Goal: Task Accomplishment & Management: Complete application form

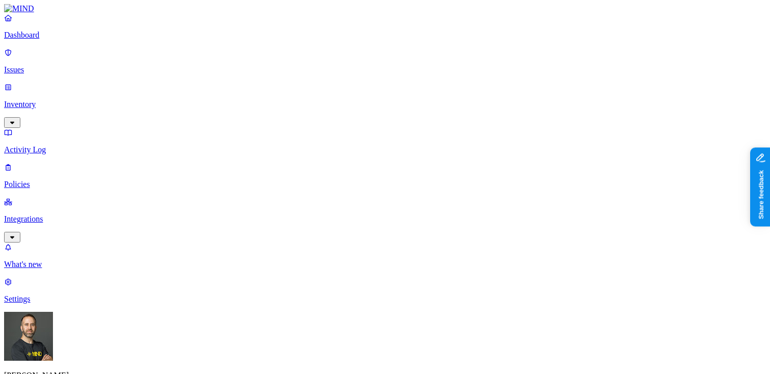
click at [59, 65] on p "Issues" at bounding box center [385, 69] width 762 height 9
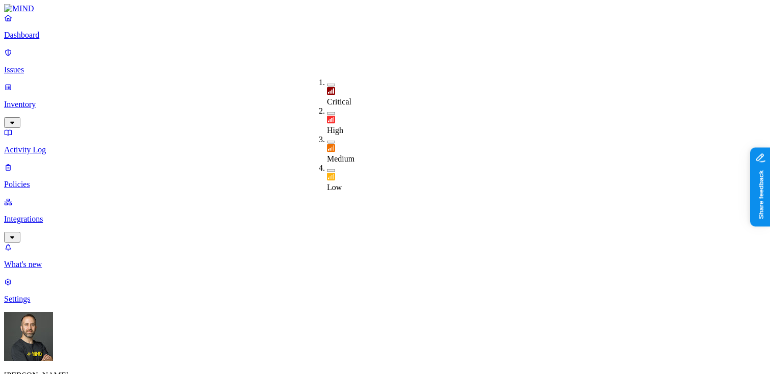
click at [327, 84] on button "button" at bounding box center [331, 85] width 8 height 3
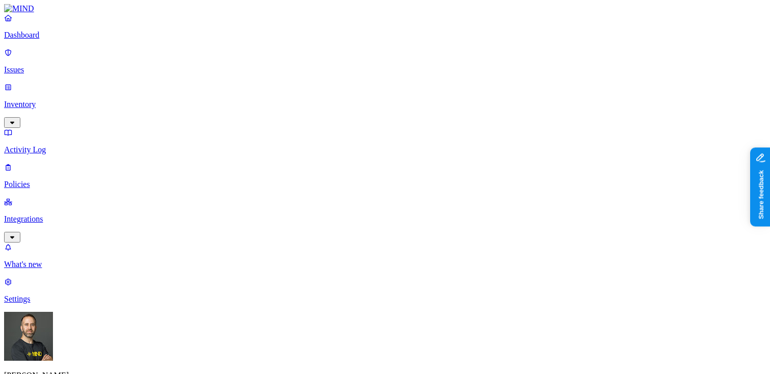
click at [81, 87] on link "Inventory" at bounding box center [385, 105] width 762 height 44
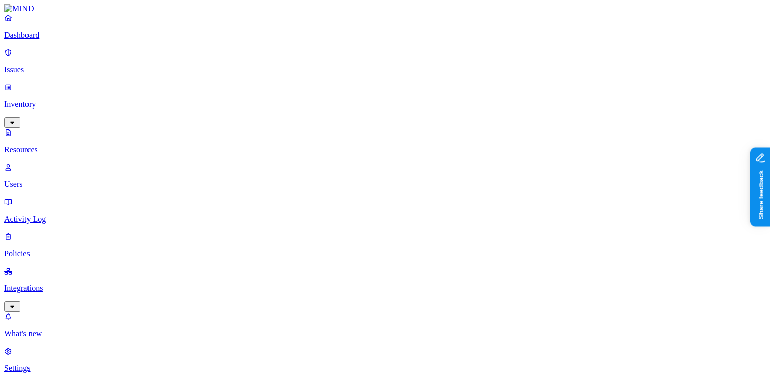
click at [81, 180] on p "Users" at bounding box center [385, 184] width 762 height 9
type input "wael.barakat@samsara.com"
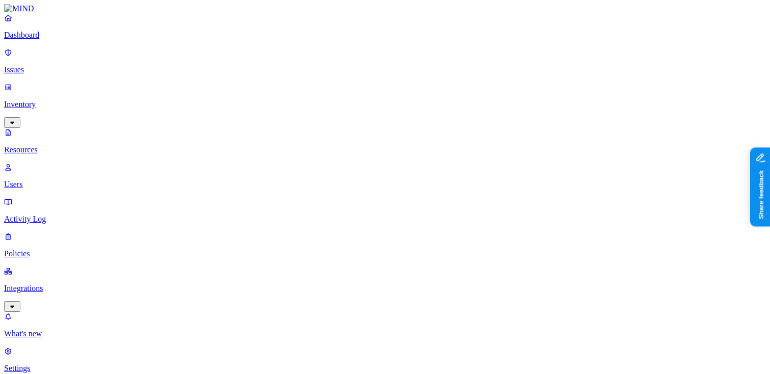
click at [48, 65] on p "Issues" at bounding box center [385, 69] width 762 height 9
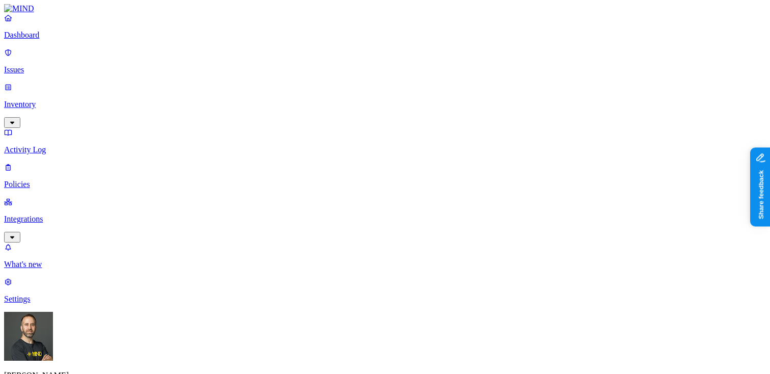
click at [327, 84] on button "button" at bounding box center [331, 85] width 8 height 3
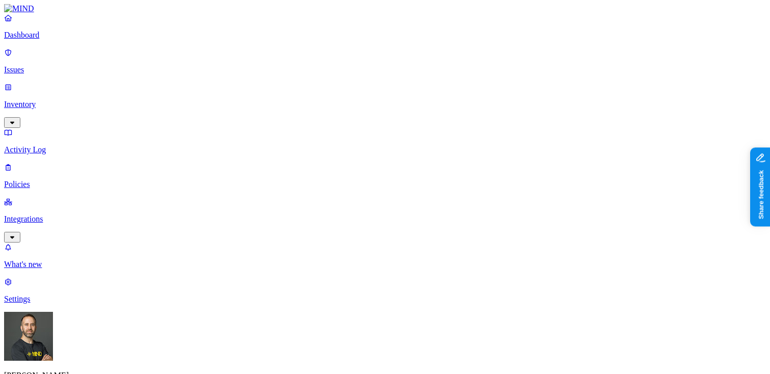
copy span "wael.barakat@samsara.com"
click at [51, 100] on p "Inventory" at bounding box center [385, 104] width 762 height 9
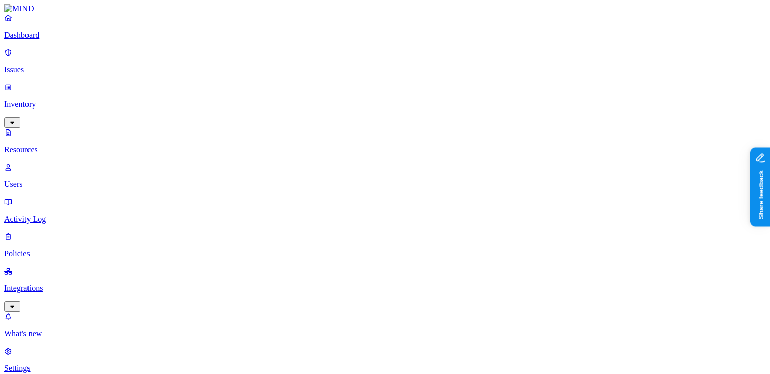
click at [48, 180] on p "Users" at bounding box center [385, 184] width 762 height 9
type input "wael.barakat@samsara.com"
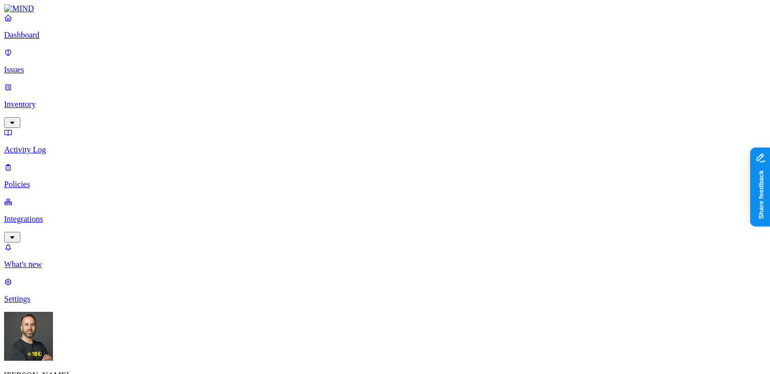
click at [66, 69] on link "Issues" at bounding box center [385, 61] width 762 height 26
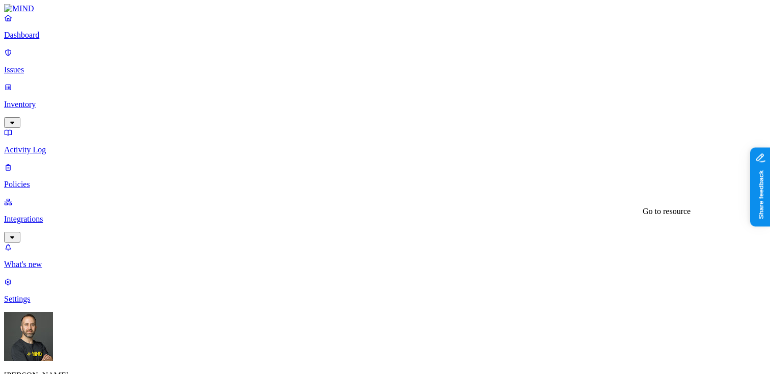
copy span "morgan.bellamy@samsara.com"
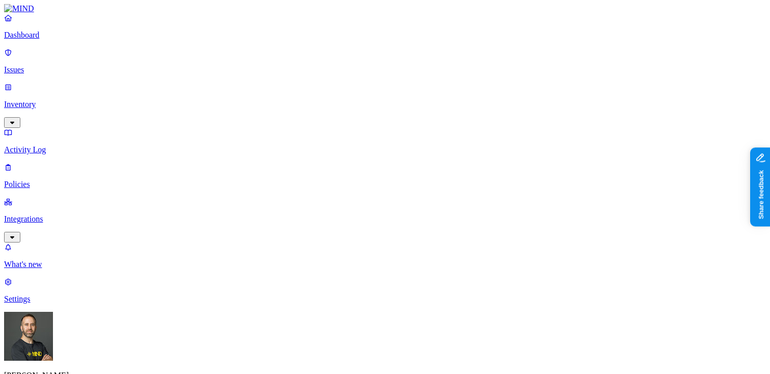
copy span "morgan.bellamy@samsara.com"
click at [43, 100] on p "Inventory" at bounding box center [385, 104] width 762 height 9
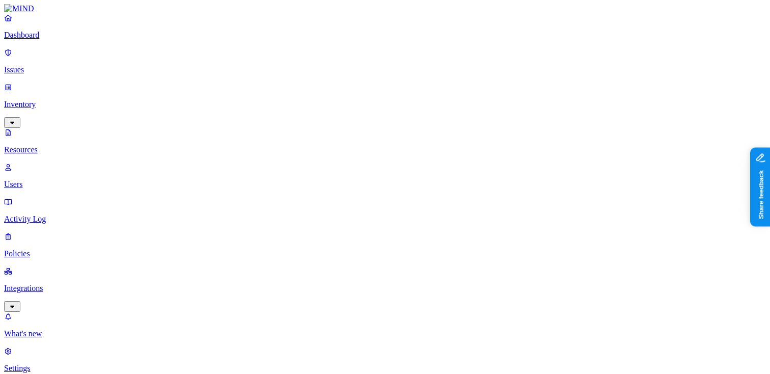
click at [42, 180] on p "Users" at bounding box center [385, 184] width 762 height 9
type input "morgan.bellamy@samsara.com"
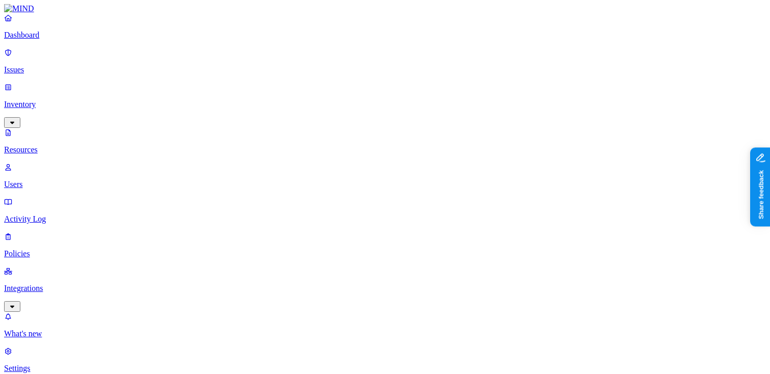
click at [82, 40] on p "Dashboard" at bounding box center [385, 35] width 762 height 9
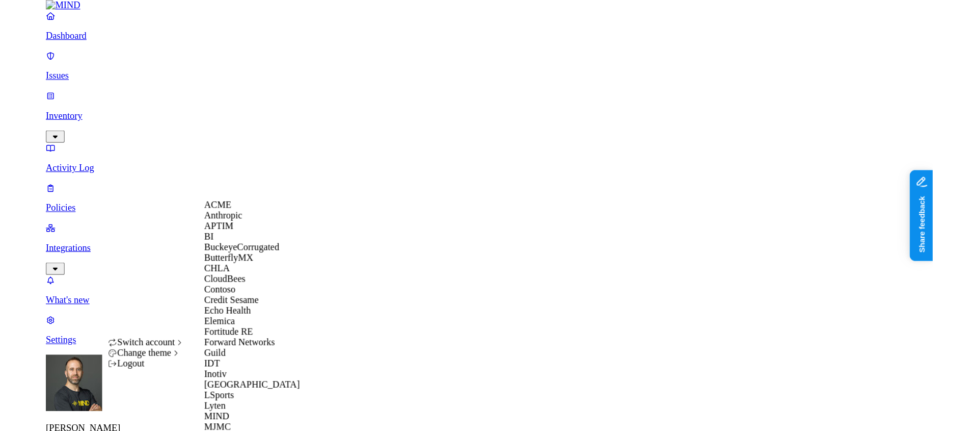
scroll to position [454, 0]
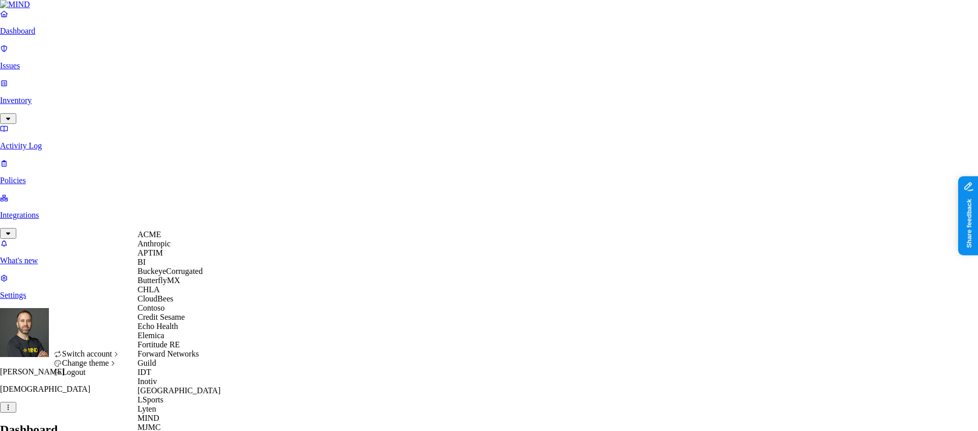
click at [176, 239] on div "ACME" at bounding box center [187, 234] width 99 height 9
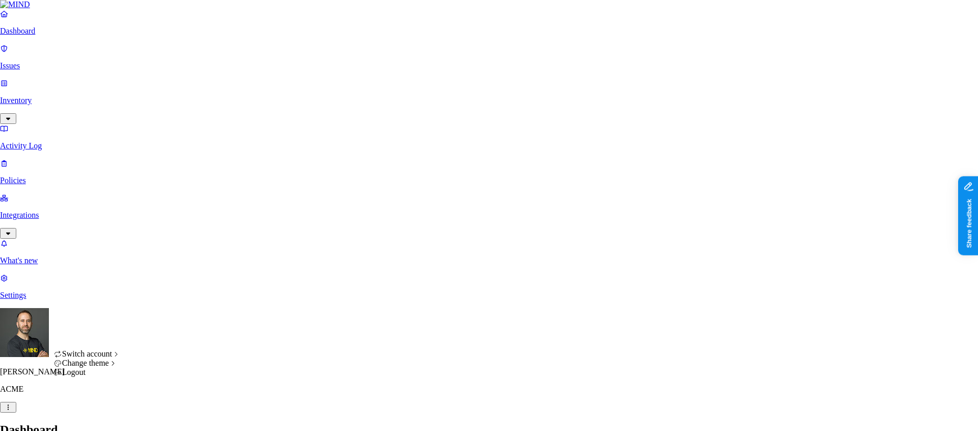
click at [162, 384] on span "Dark" at bounding box center [154, 380] width 16 height 9
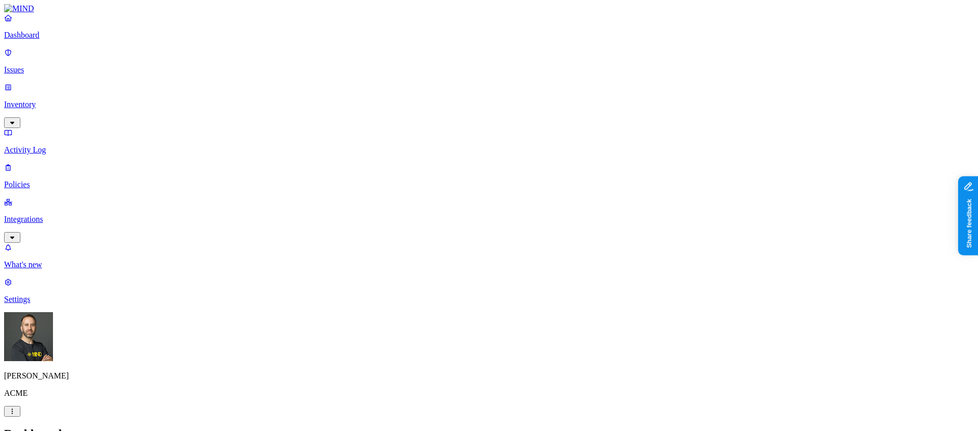
click at [46, 180] on p "Policies" at bounding box center [489, 184] width 970 height 9
click at [440, 251] on label "Classification" at bounding box center [439, 247] width 45 height 9
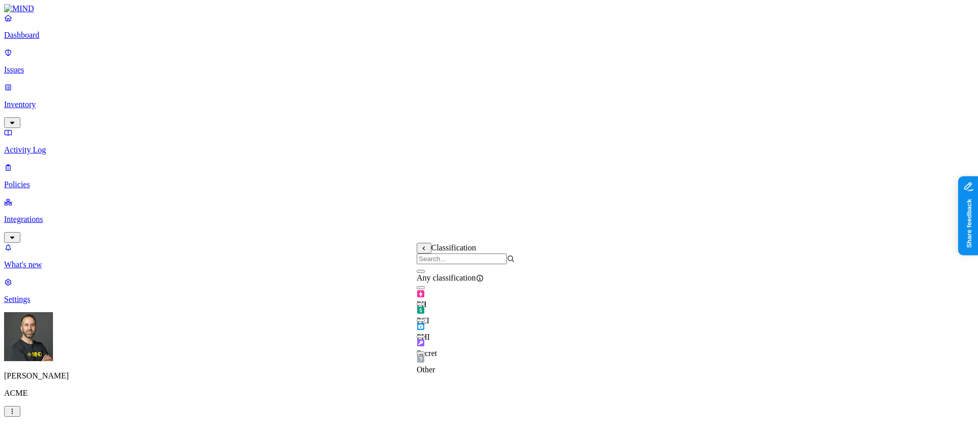
click at [425, 273] on button "button" at bounding box center [421, 271] width 8 height 3
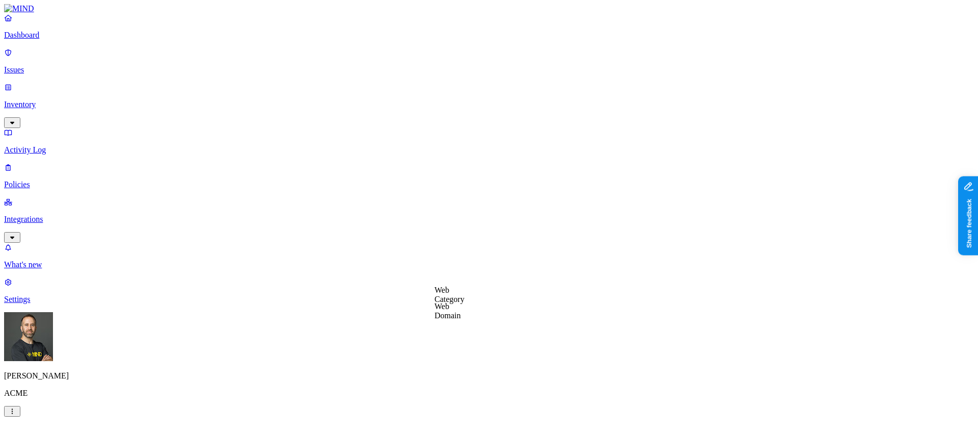
click at [453, 295] on label "Web Category" at bounding box center [450, 294] width 30 height 18
click at [443, 315] on button "button" at bounding box center [439, 313] width 8 height 3
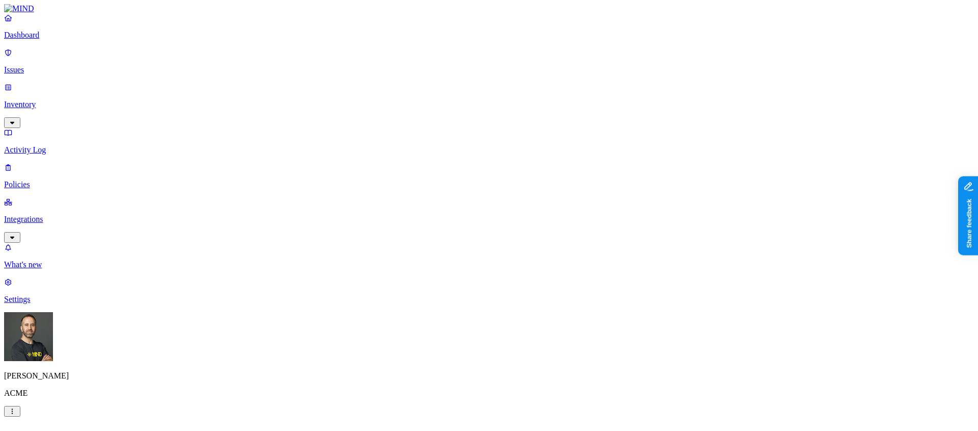
click at [453, 316] on label "Web Domain" at bounding box center [448, 311] width 26 height 18
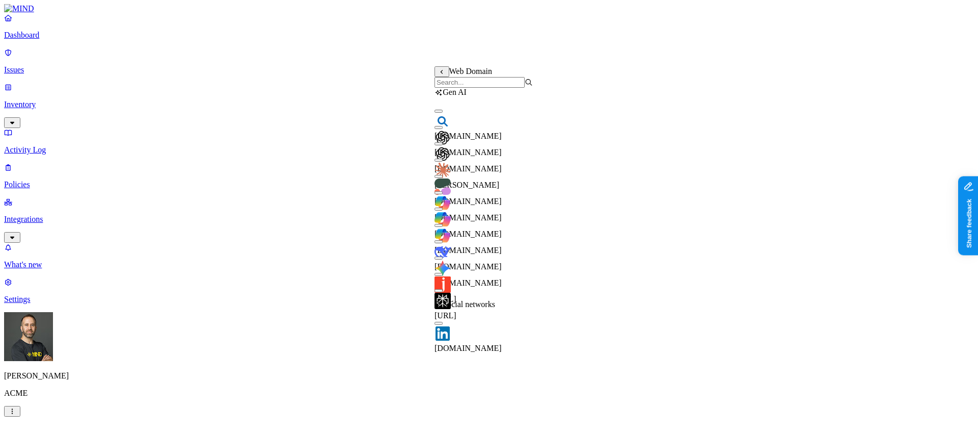
click at [469, 88] on input "search" at bounding box center [480, 82] width 90 height 11
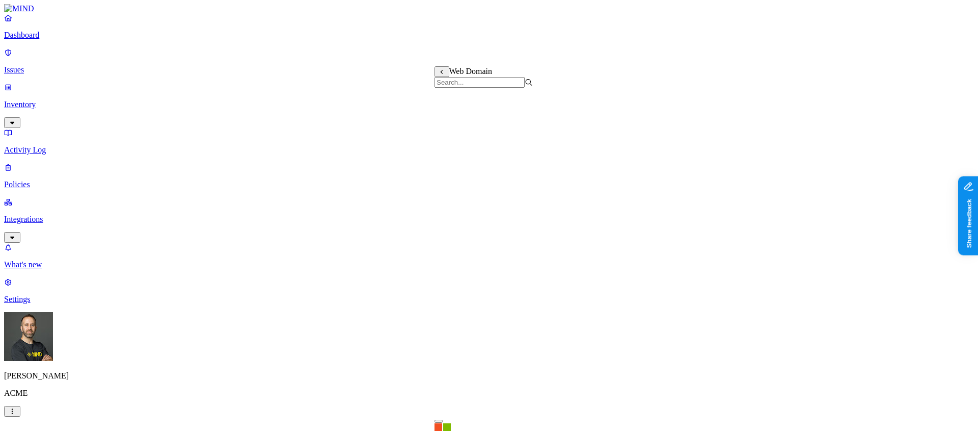
scroll to position [411, 0]
click at [465, 341] on label "Web Category" at bounding box center [450, 337] width 30 height 18
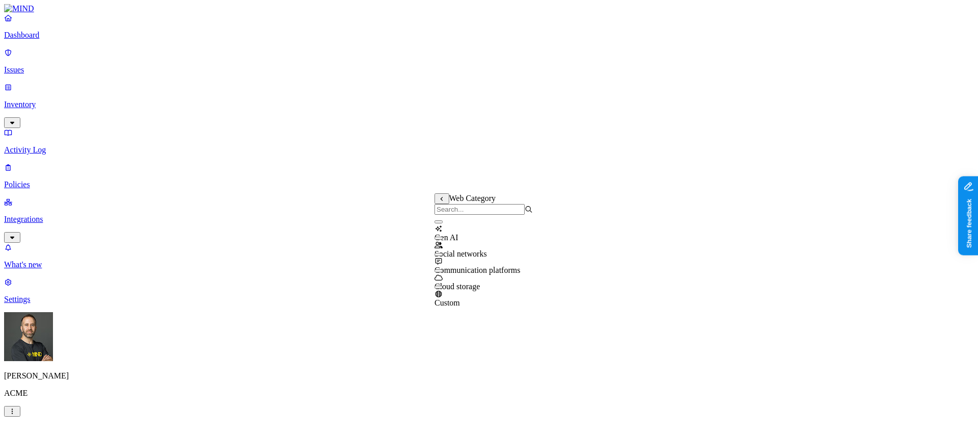
click at [443, 223] on button "button" at bounding box center [439, 221] width 8 height 3
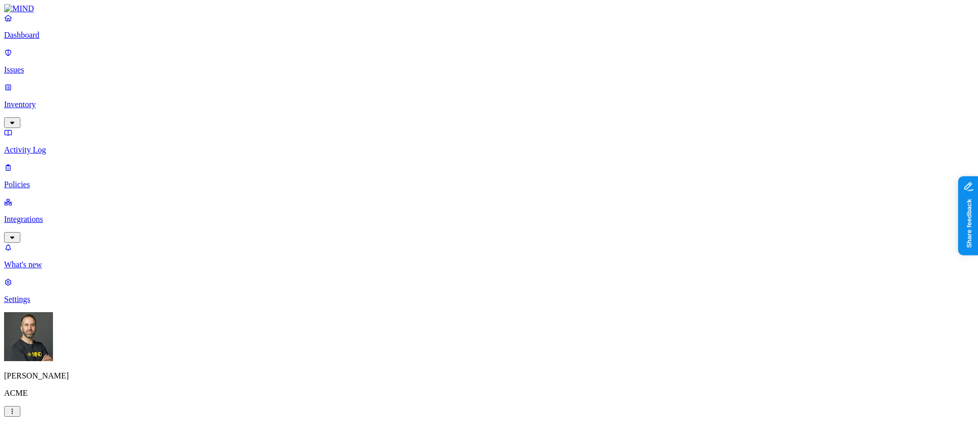
click at [465, 344] on label "Departments" at bounding box center [448, 340] width 42 height 9
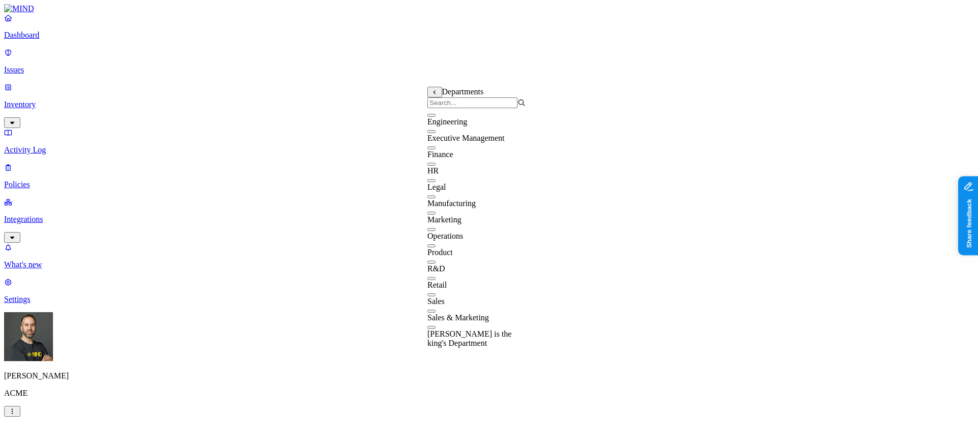
scroll to position [52, 0]
click at [436, 293] on button "button" at bounding box center [431, 294] width 8 height 3
click at [442, 206] on div "Marketing" at bounding box center [476, 215] width 98 height 18
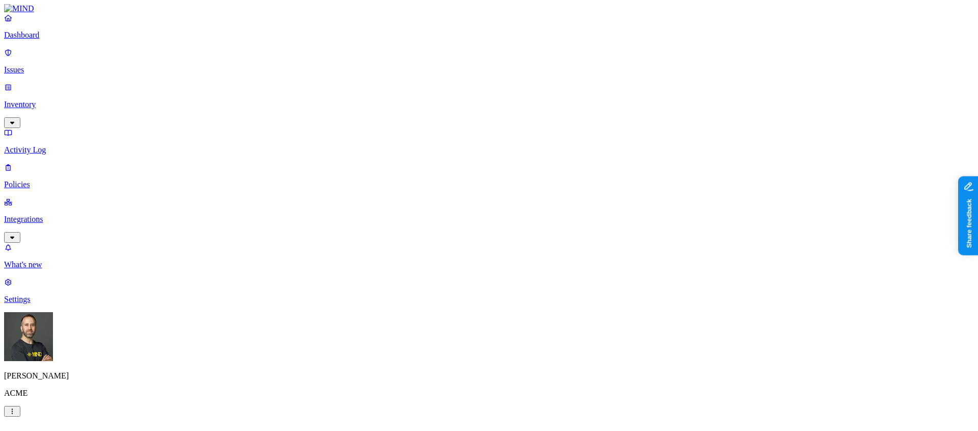
scroll to position [338, 0]
click at [460, 136] on button "button" at bounding box center [456, 130] width 8 height 11
click at [460, 150] on button "button" at bounding box center [456, 148] width 8 height 3
click at [460, 167] on button "button" at bounding box center [456, 165] width 8 height 3
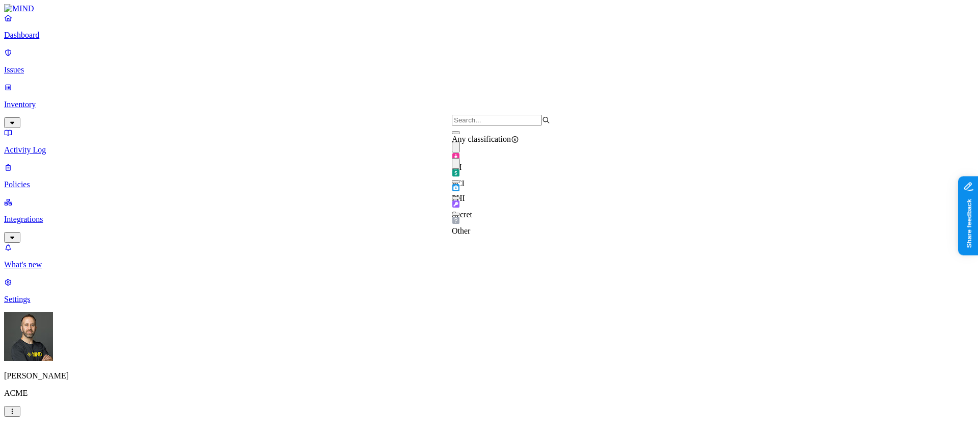
click at [460, 183] on button "button" at bounding box center [456, 181] width 8 height 3
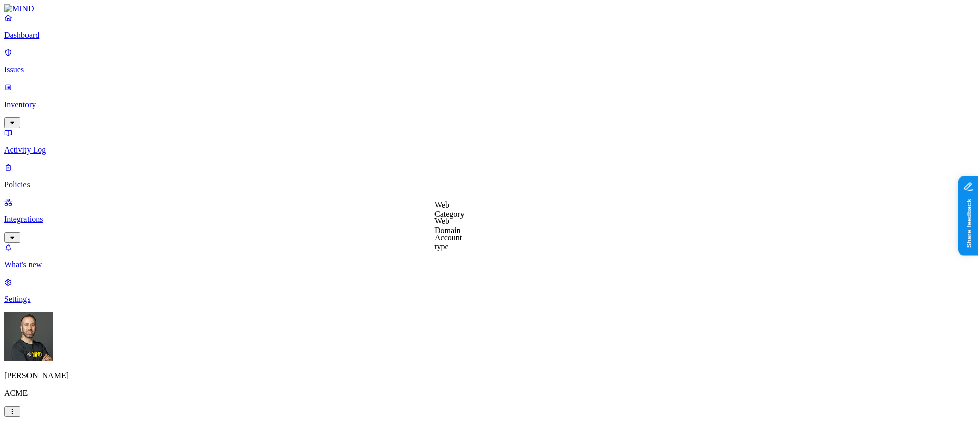
click at [449, 229] on label "Web Domain" at bounding box center [448, 226] width 26 height 18
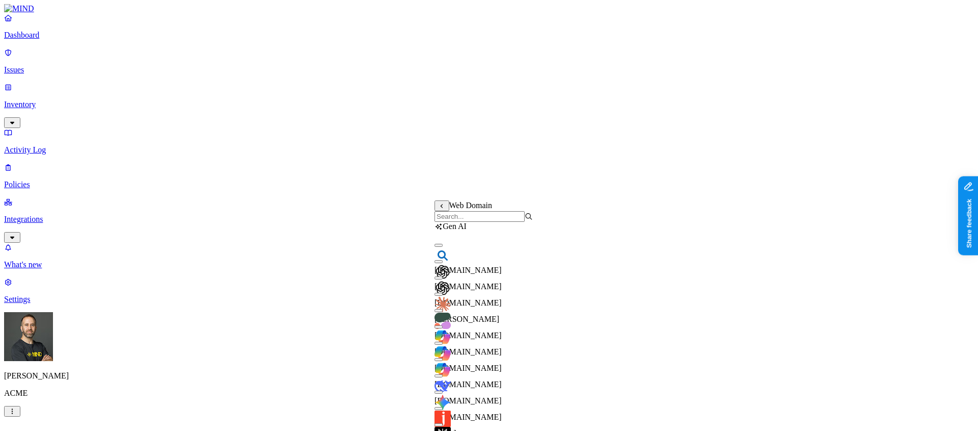
scroll to position [0, 0]
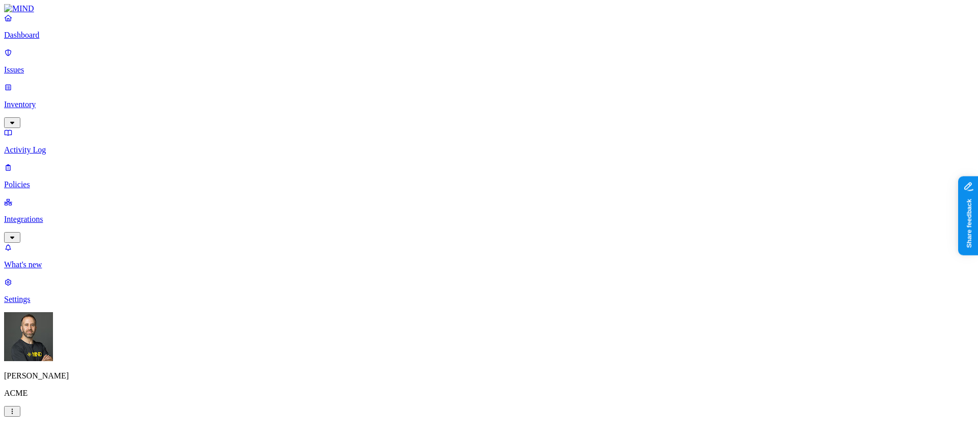
click at [458, 211] on label "Web Category" at bounding box center [450, 209] width 30 height 18
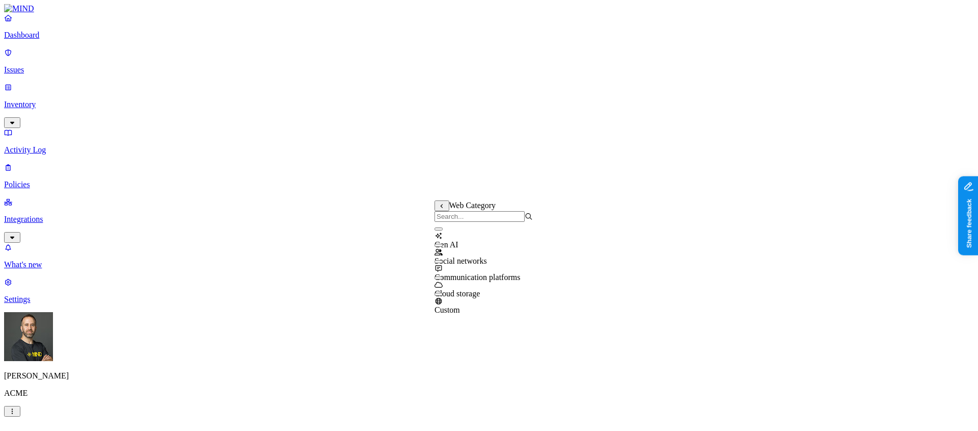
click at [443, 230] on button "button" at bounding box center [439, 228] width 8 height 3
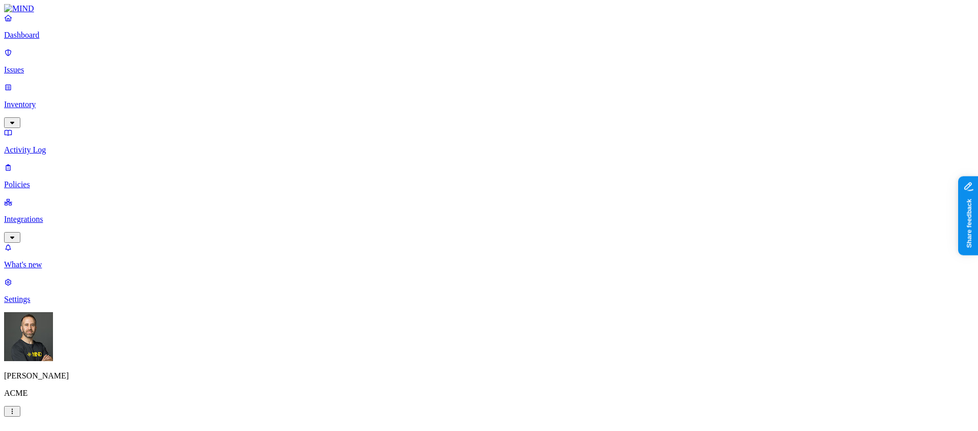
click at [514, 224] on label "AND" at bounding box center [505, 221] width 18 height 9
click at [516, 260] on label "Account type" at bounding box center [510, 253] width 28 height 18
click at [528, 220] on label "Unmanaged" at bounding box center [515, 215] width 39 height 9
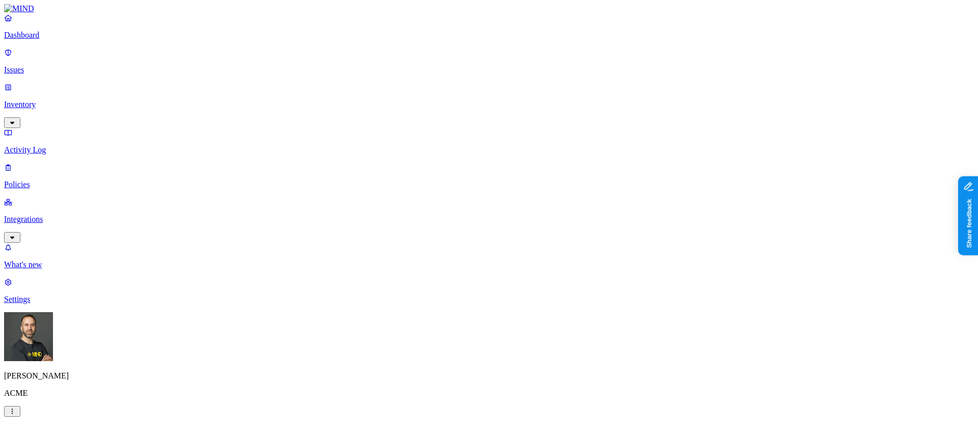
click at [432, 145] on label "Data type" at bounding box center [424, 140] width 15 height 18
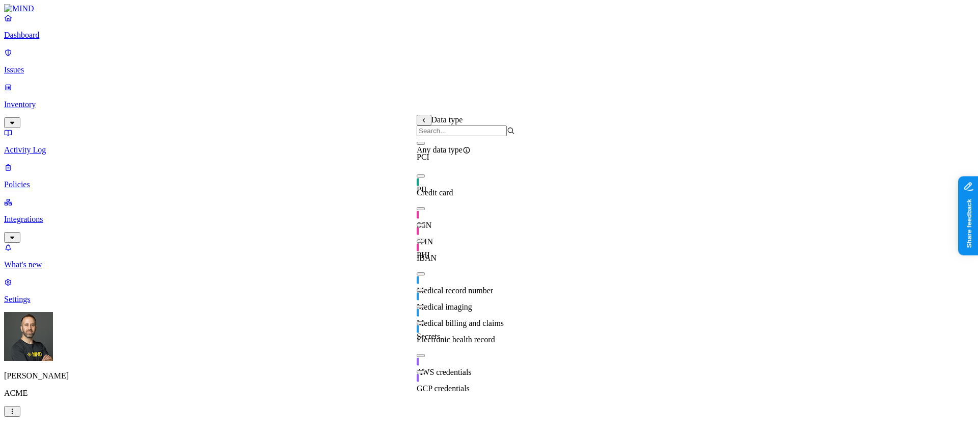
click at [423, 125] on button at bounding box center [424, 120] width 15 height 11
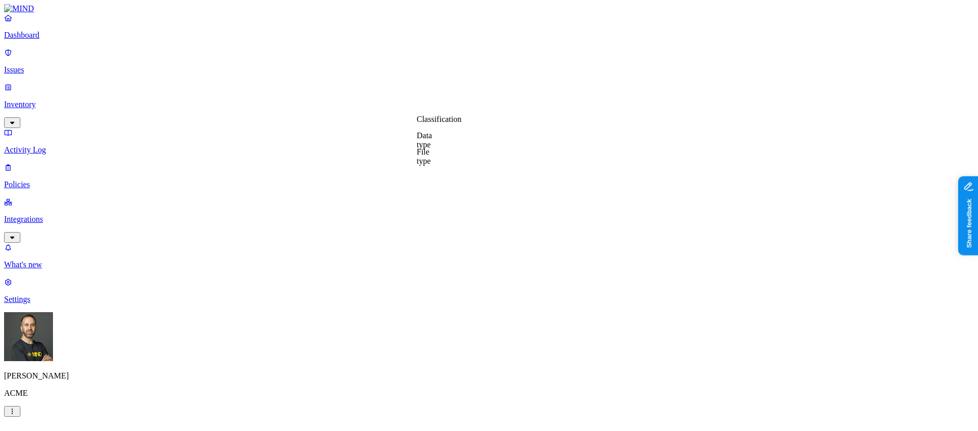
click at [432, 123] on label "Classification" at bounding box center [439, 119] width 45 height 9
click at [425, 161] on button "button" at bounding box center [421, 159] width 8 height 3
click at [424, 177] on button "button" at bounding box center [421, 175] width 8 height 3
click at [425, 194] on button "button" at bounding box center [421, 192] width 8 height 3
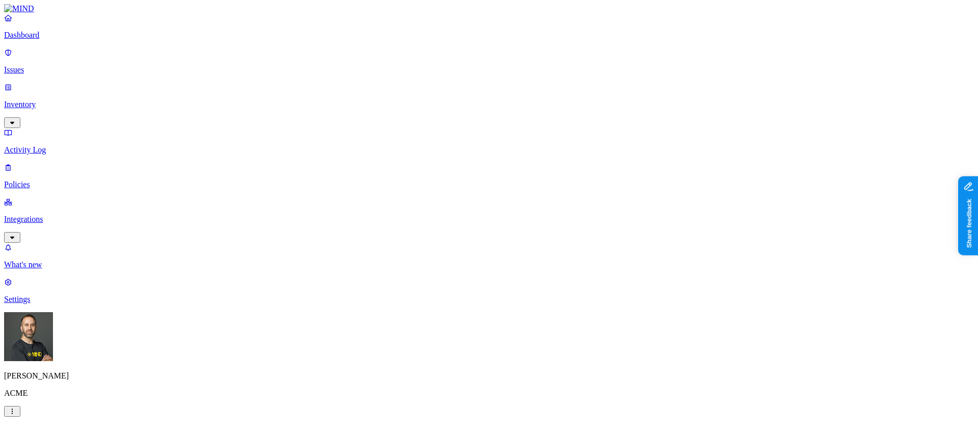
click at [460, 182] on label "Web Domain" at bounding box center [448, 183] width 26 height 18
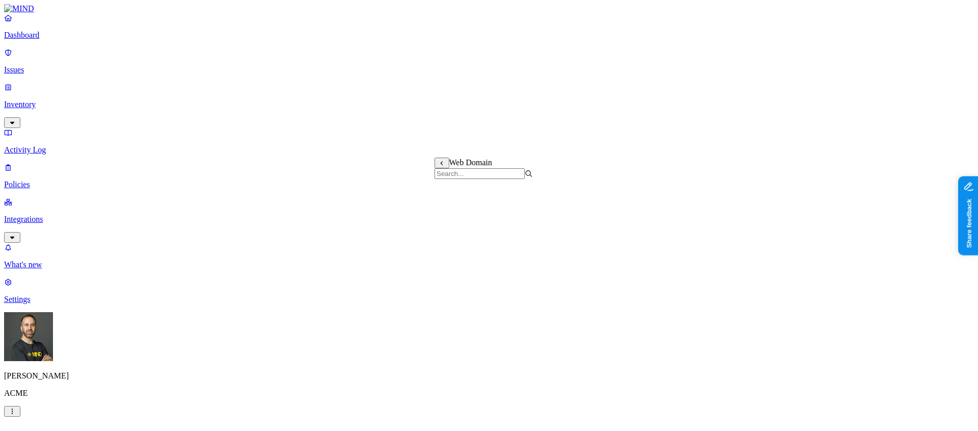
click at [457, 317] on label "Departments" at bounding box center [448, 312] width 42 height 9
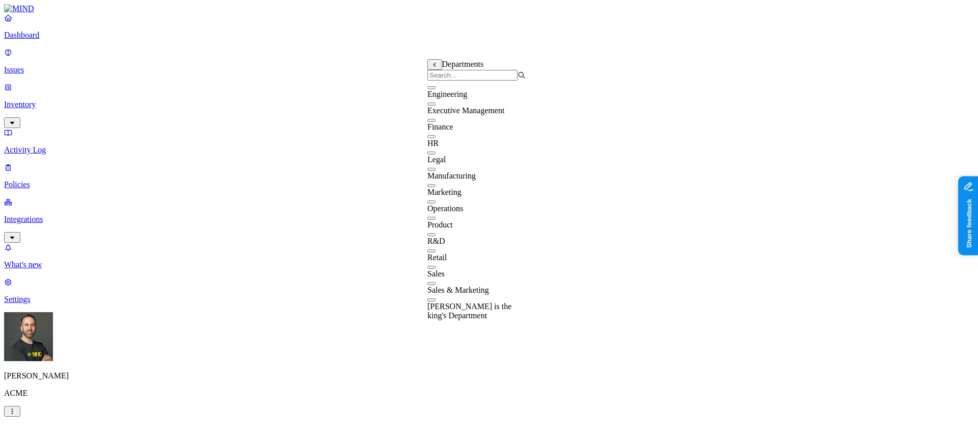
scroll to position [82, 0]
click at [436, 265] on button "button" at bounding box center [431, 266] width 8 height 3
click at [436, 184] on button "button" at bounding box center [431, 185] width 8 height 3
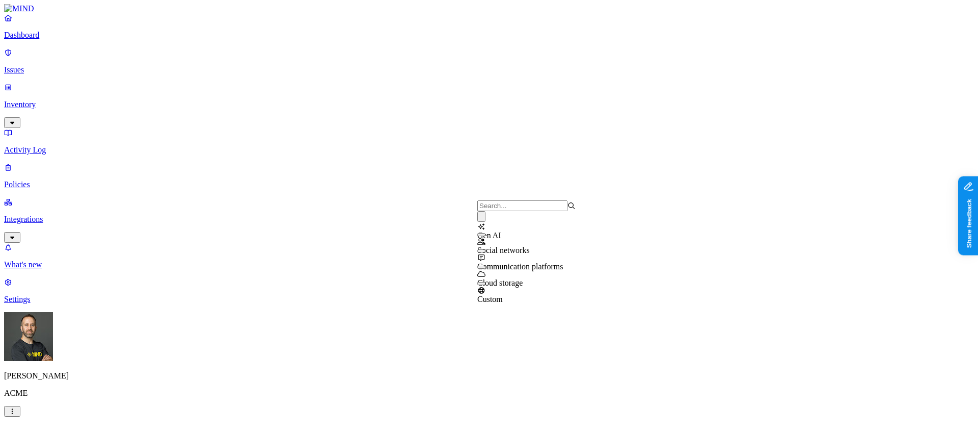
click at [486, 222] on button "button" at bounding box center [481, 216] width 8 height 11
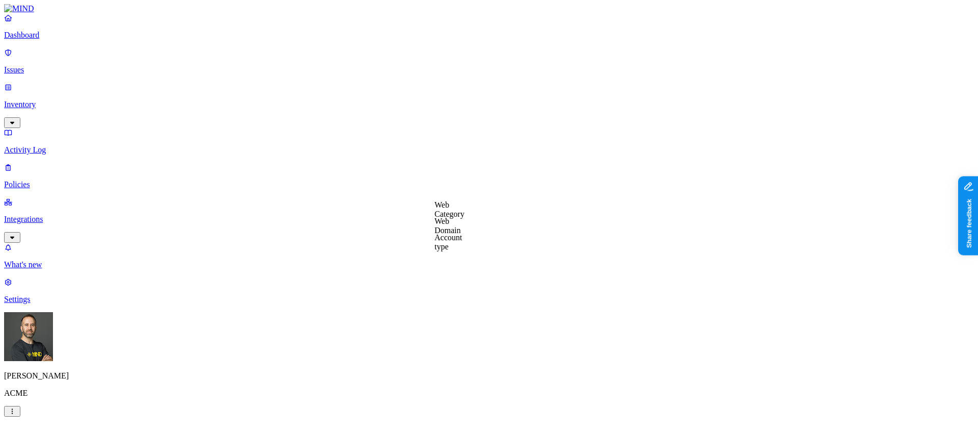
click at [456, 227] on label "Web Domain" at bounding box center [448, 226] width 26 height 18
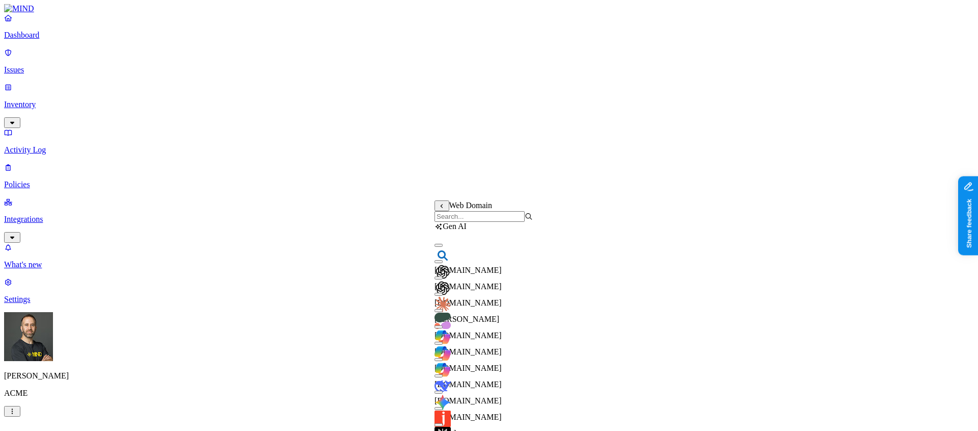
scroll to position [5, 0]
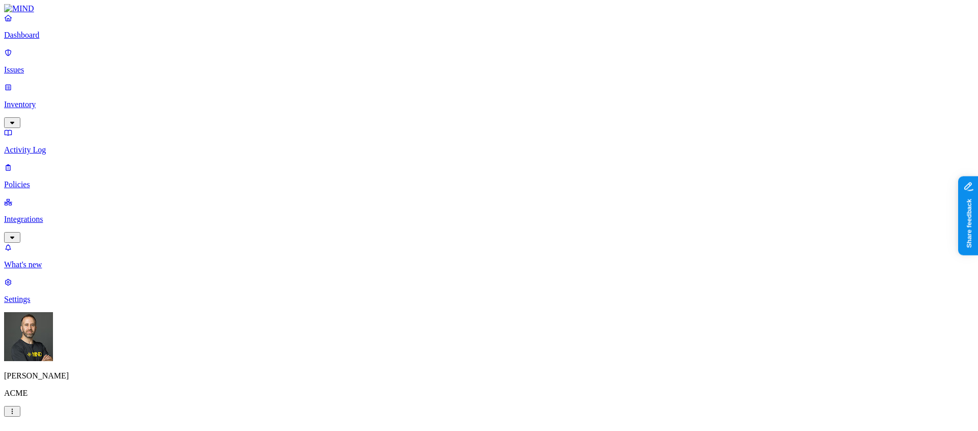
scroll to position [586, 0]
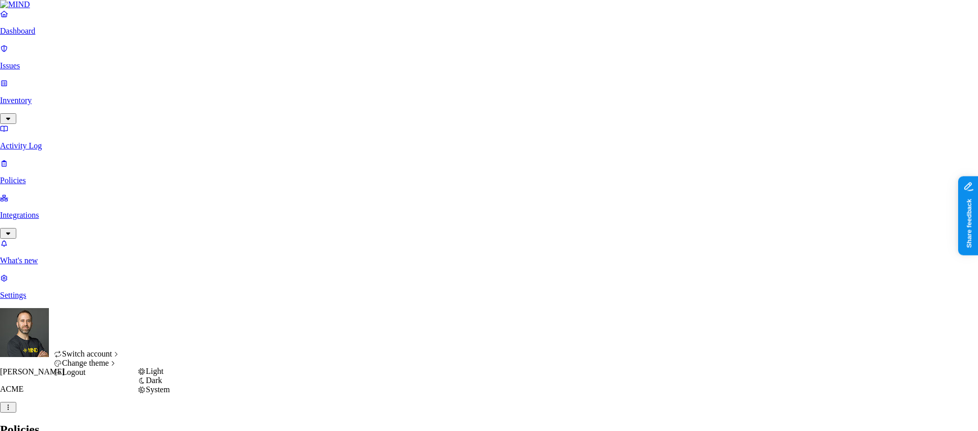
click at [164, 375] on span "Light" at bounding box center [155, 370] width 18 height 9
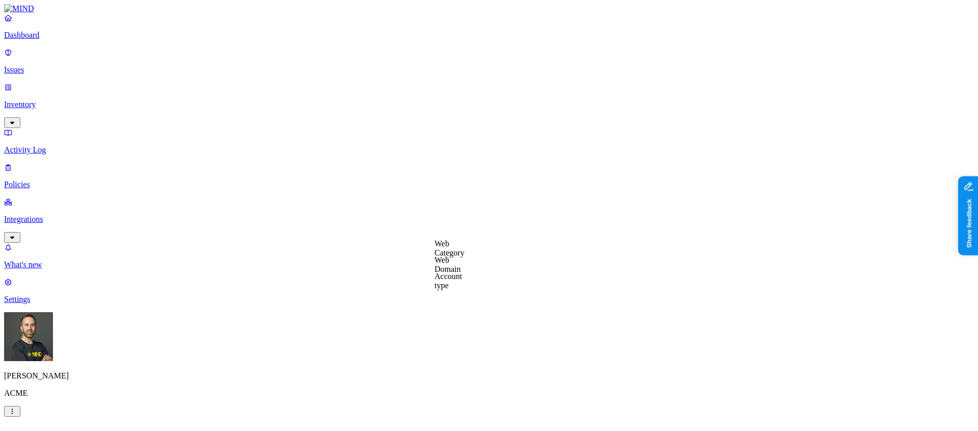
click at [465, 250] on label "Web Category" at bounding box center [450, 248] width 30 height 18
click at [443, 269] on button "button" at bounding box center [439, 267] width 8 height 3
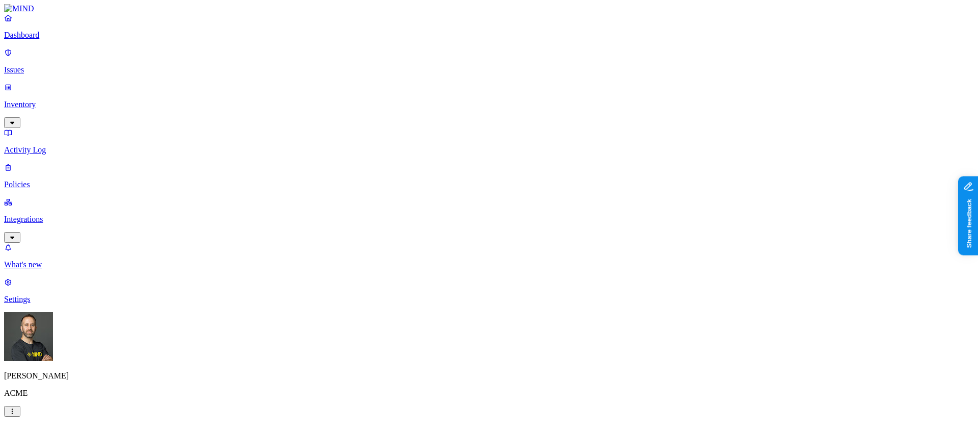
click at [107, 415] on div "Tom Mayblum ACME" at bounding box center [489, 364] width 970 height 104
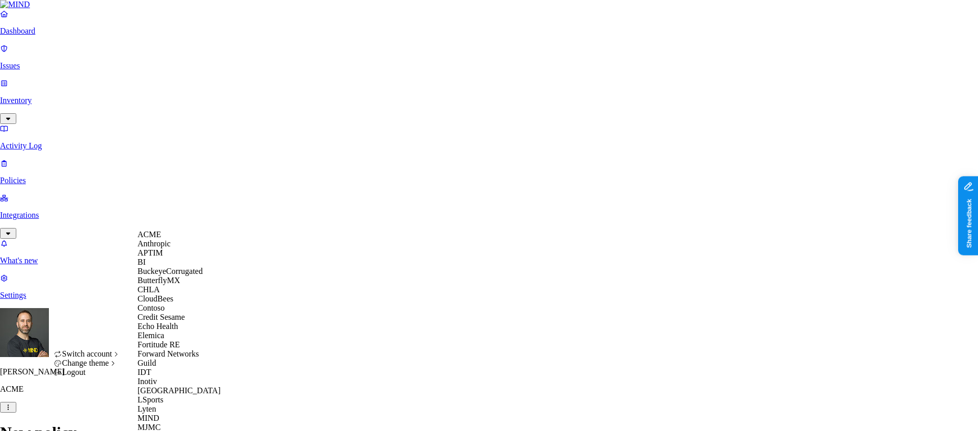
click at [178, 321] on span "Credit Sesame" at bounding box center [161, 316] width 47 height 9
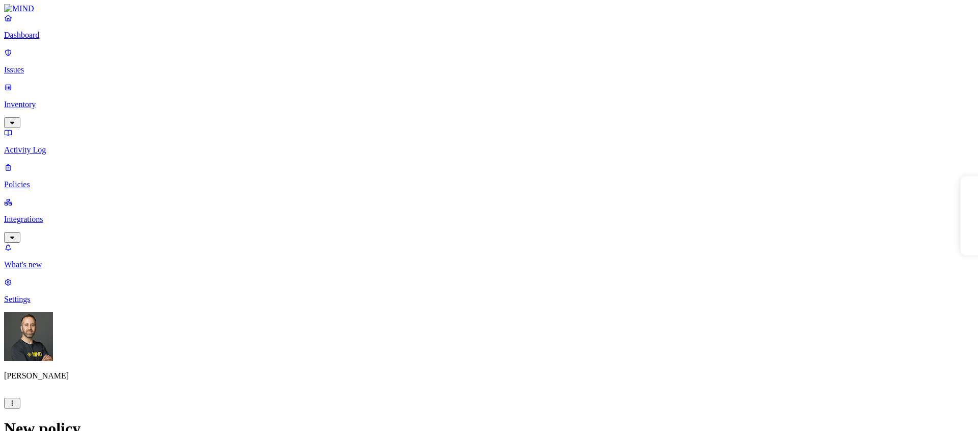
click at [51, 65] on p "Issues" at bounding box center [489, 69] width 970 height 9
click at [45, 100] on p "Inventory" at bounding box center [489, 104] width 970 height 9
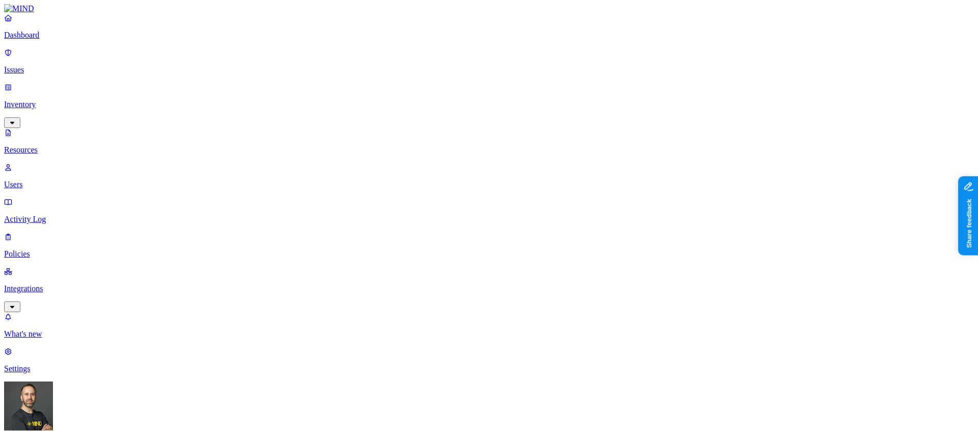
click at [68, 180] on p "Users" at bounding box center [489, 184] width 970 height 9
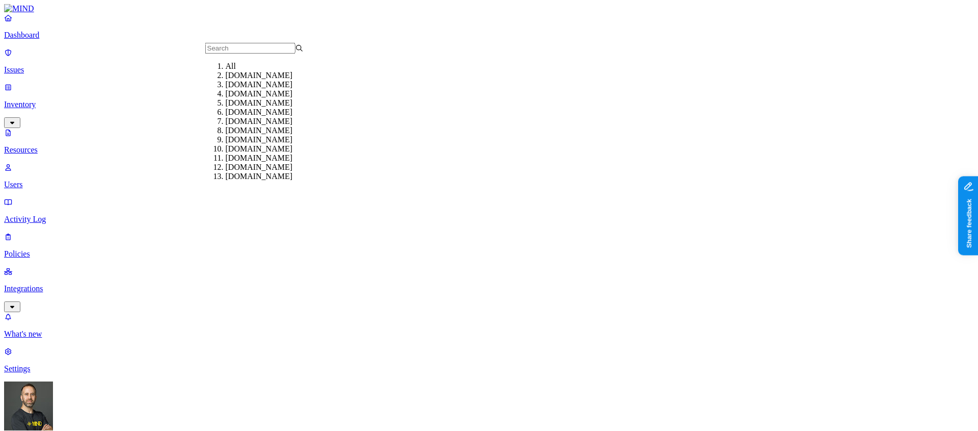
click at [239, 80] on div "[DOMAIN_NAME]" at bounding box center [275, 75] width 98 height 9
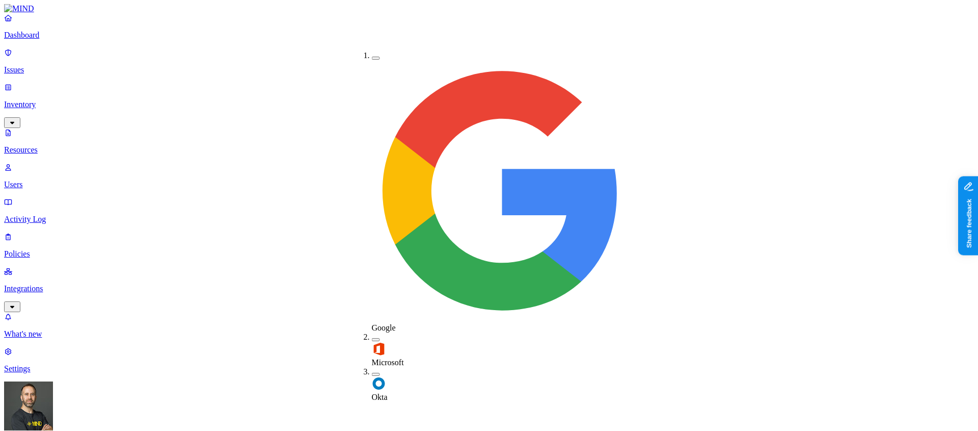
click at [378, 376] on img at bounding box center [379, 383] width 14 height 14
click at [372, 367] on button "button" at bounding box center [376, 372] width 8 height 11
click at [372, 57] on button "button" at bounding box center [376, 58] width 8 height 3
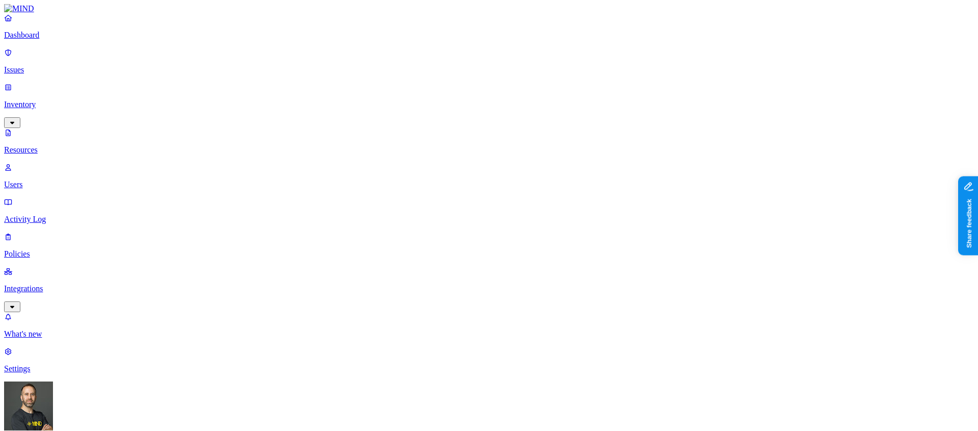
click at [337, 73] on div "Internal" at bounding box center [337, 69] width 0 height 18
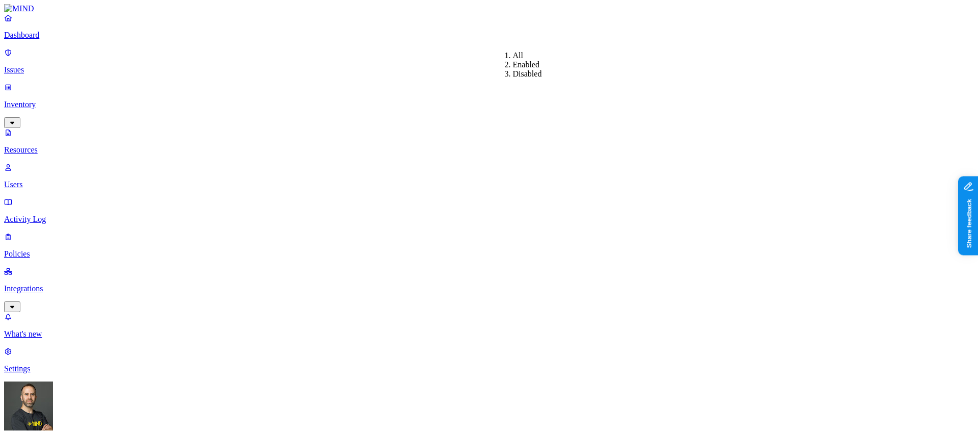
click at [513, 68] on div "Enabled" at bounding box center [513, 64] width 0 height 9
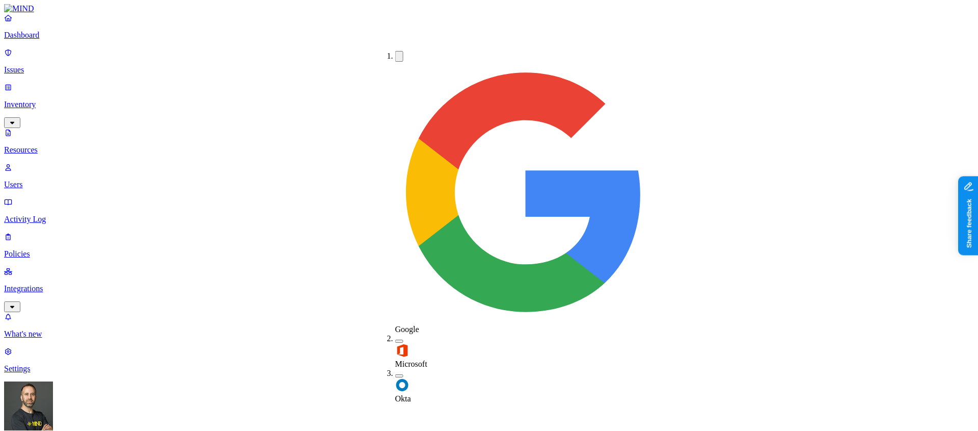
click at [395, 374] on button "button" at bounding box center [399, 375] width 8 height 3
click at [395, 55] on button "button" at bounding box center [399, 56] width 8 height 11
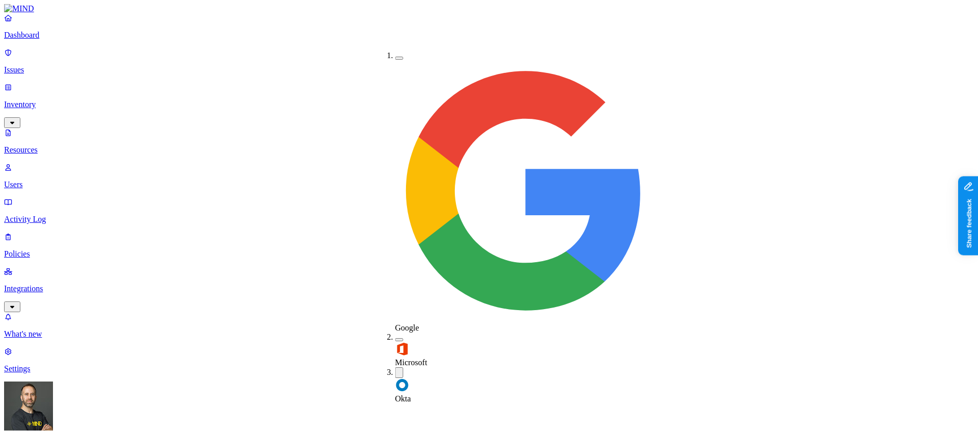
click at [395, 57] on button "button" at bounding box center [399, 58] width 8 height 3
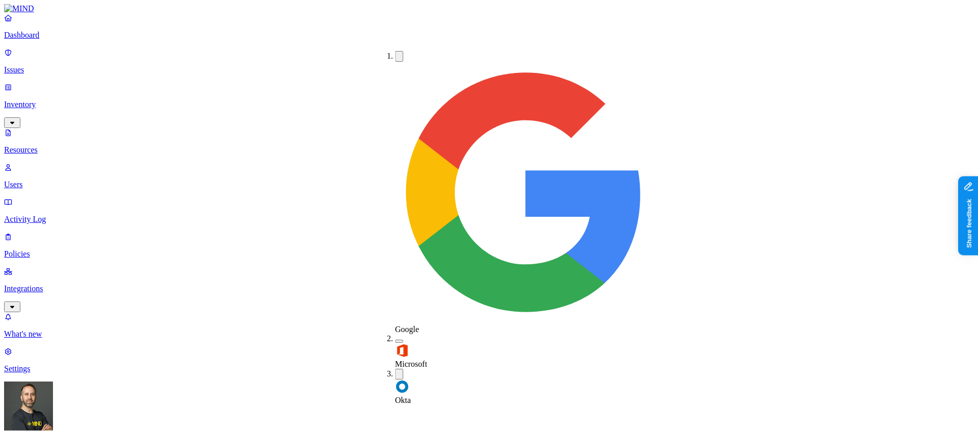
click at [395, 368] on button "button" at bounding box center [399, 373] width 8 height 11
